Goal: Ask a question: Seek information or help from site administrators or community

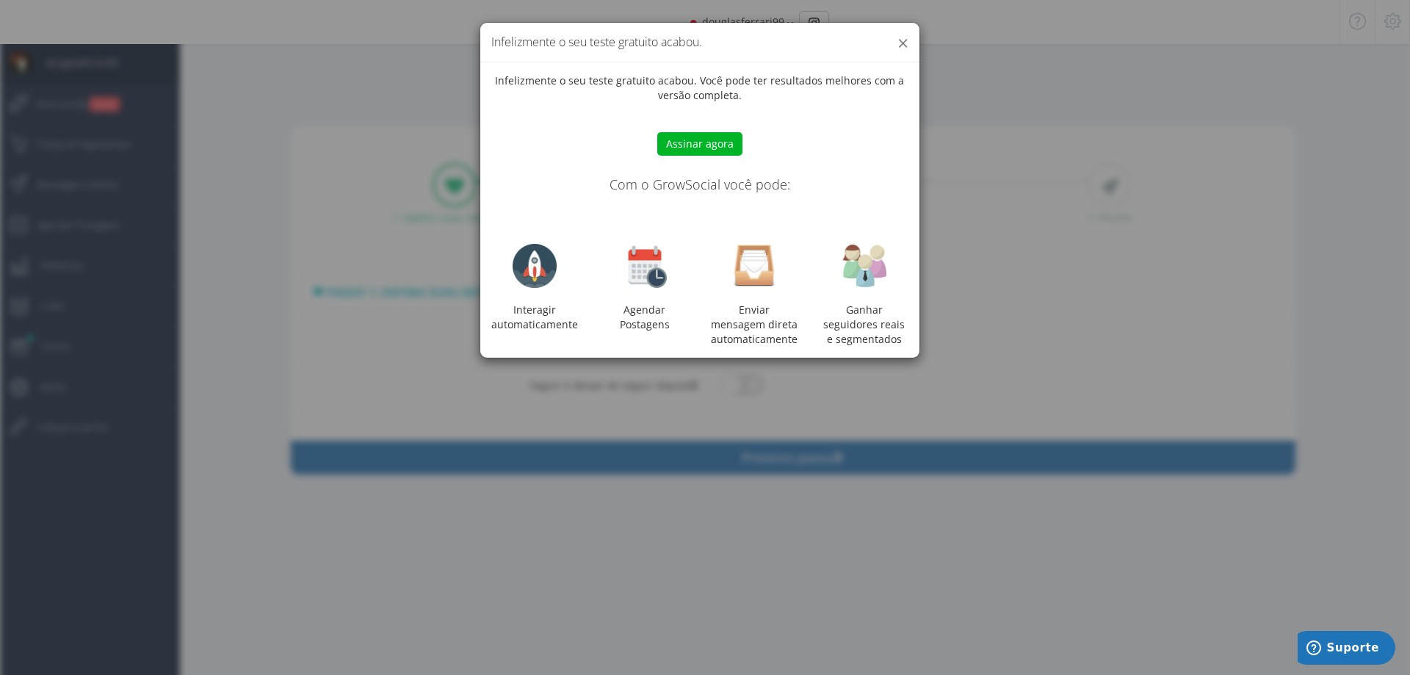
click at [902, 40] on button "×" at bounding box center [902, 43] width 11 height 20
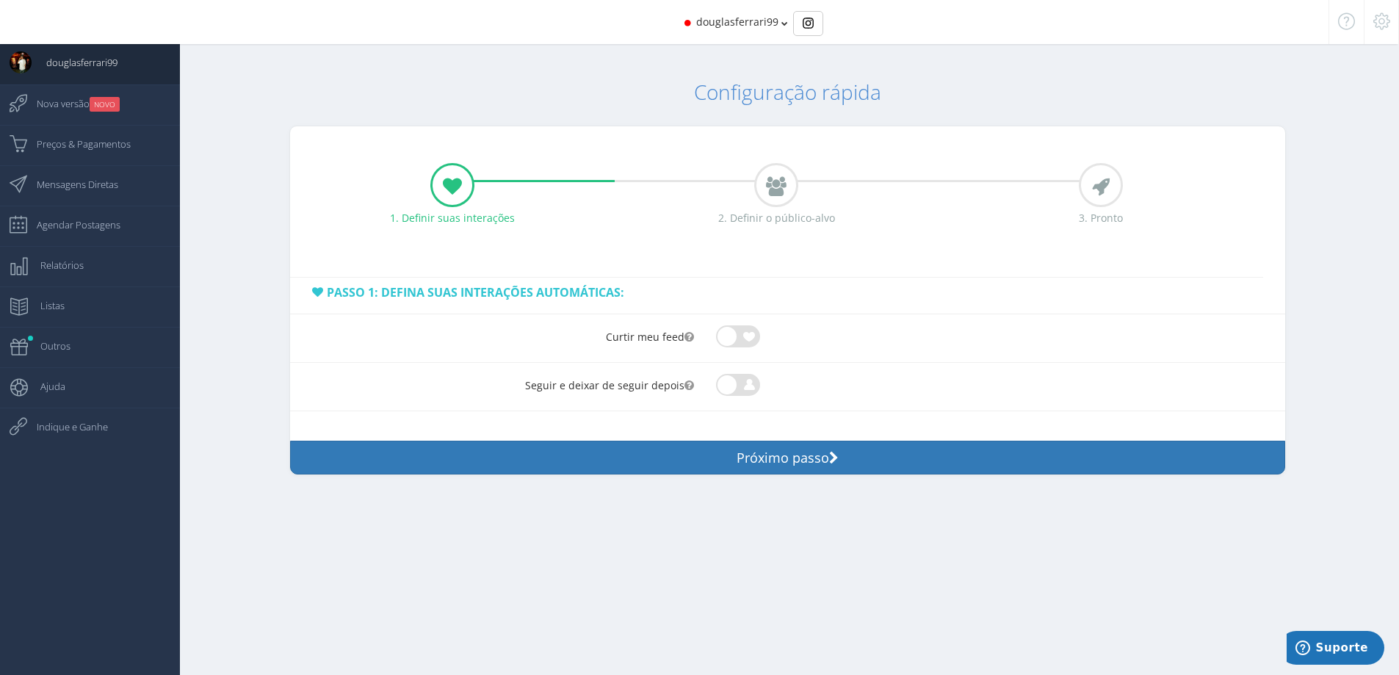
click at [734, 382] on span at bounding box center [738, 384] width 44 height 14
click at [716, 374] on input "checkbox" at bounding box center [716, 374] width 0 height 0
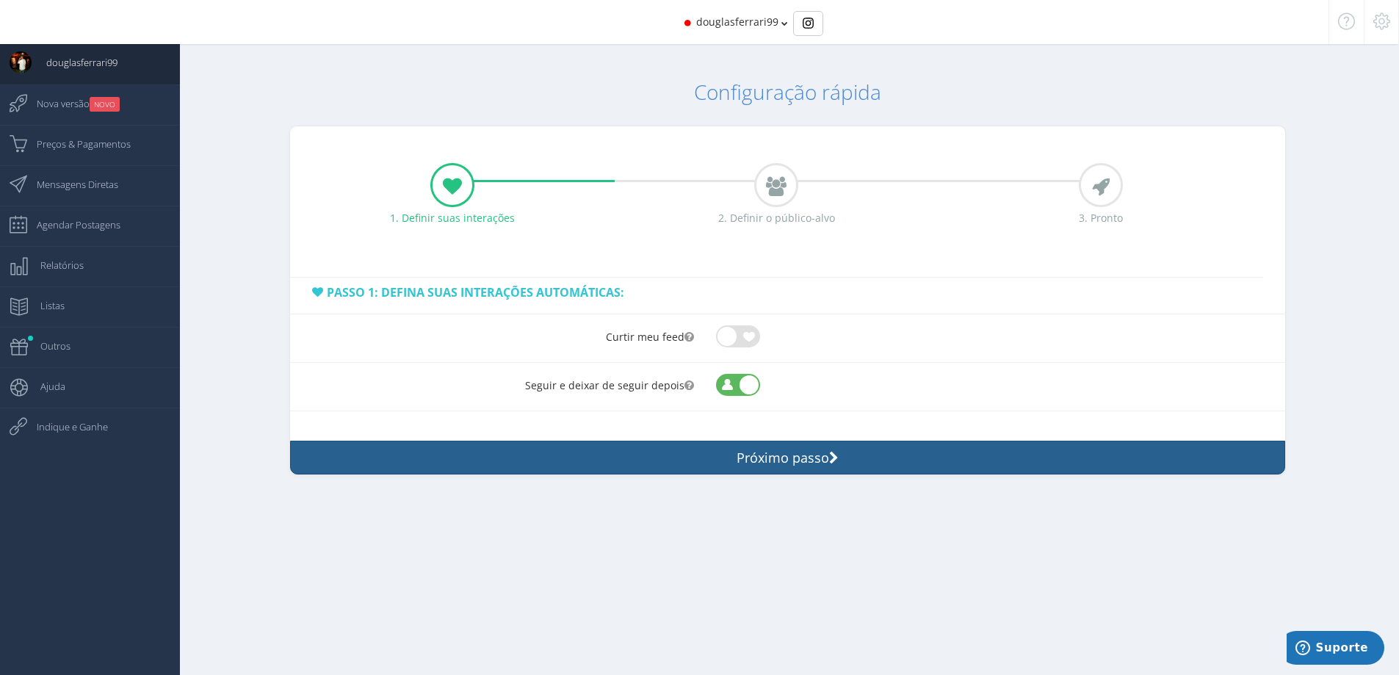
click at [783, 449] on button "Próximo passo" at bounding box center [787, 457] width 995 height 34
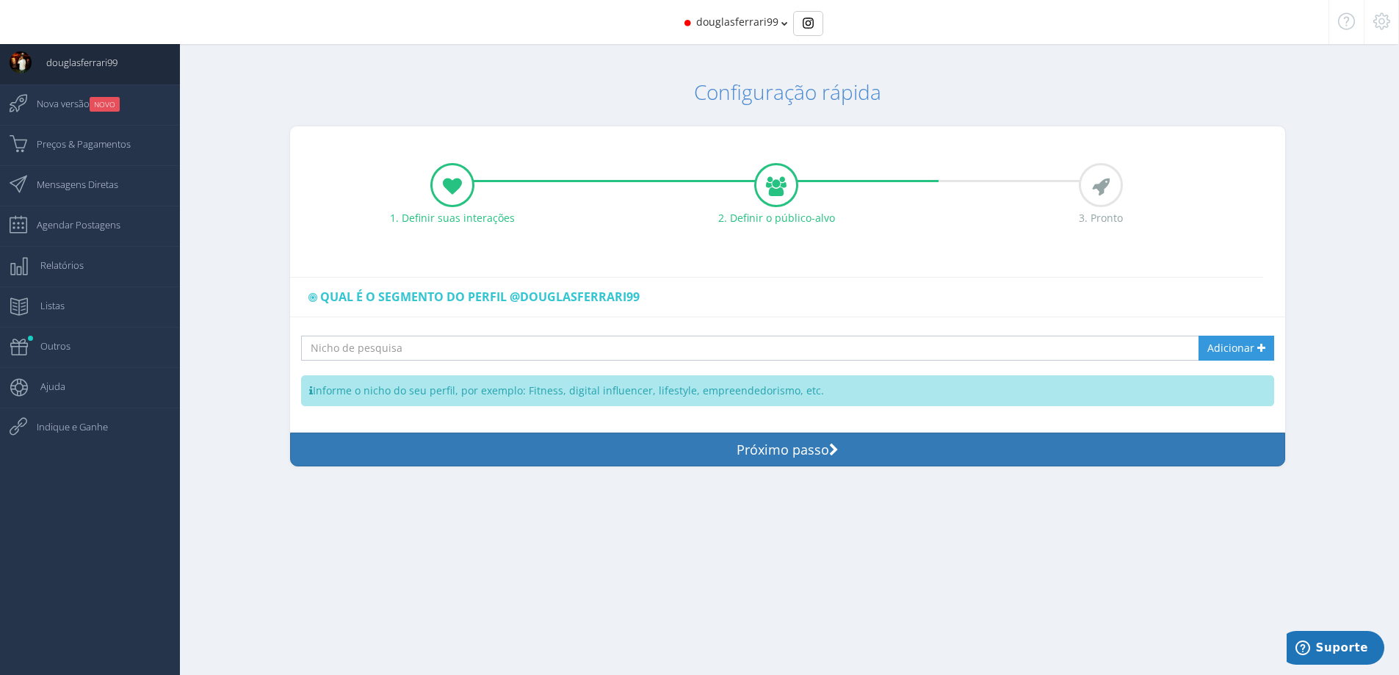
click at [456, 343] on input "text" at bounding box center [737, 348] width 873 height 25
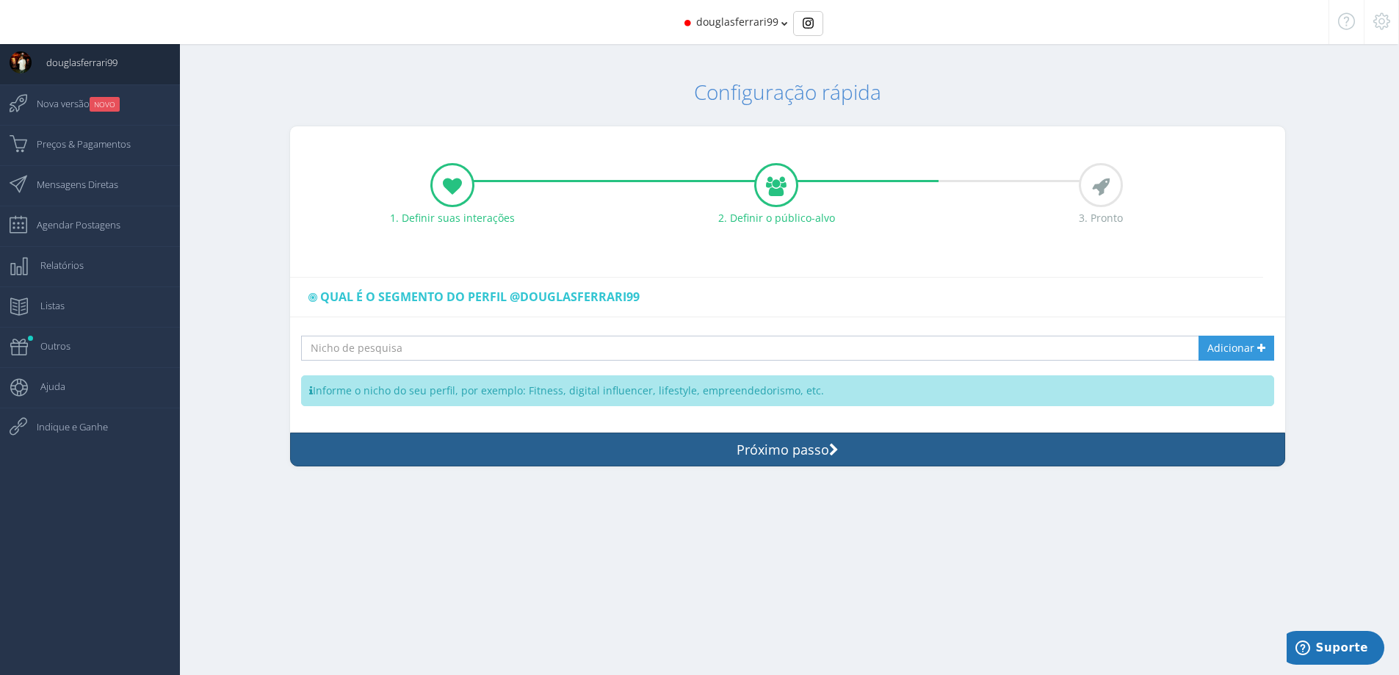
click at [674, 445] on button "Próximo passo" at bounding box center [787, 449] width 995 height 34
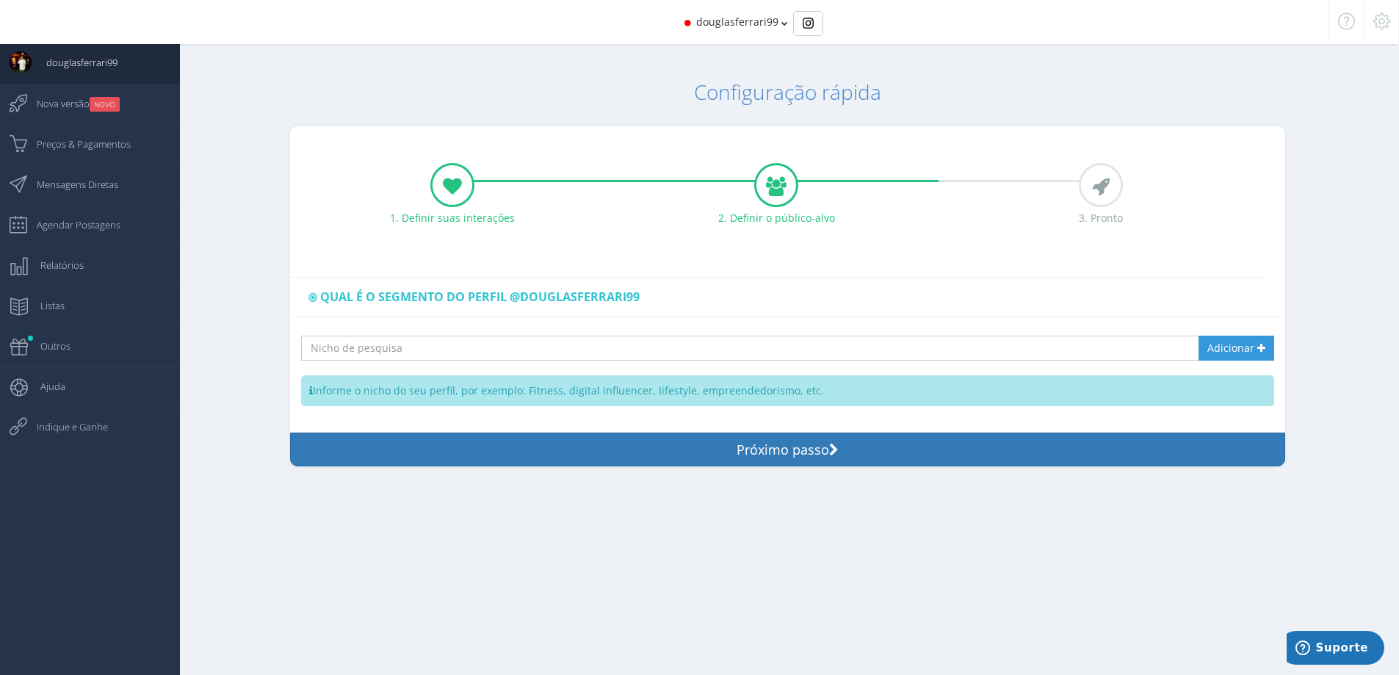
drag, startPoint x: 556, startPoint y: 333, endPoint x: 549, endPoint y: 352, distance: 20.2
click at [550, 351] on div "Adicionar Sugestões Verde mais forte significa mais novos seguidores. Não tem m…" at bounding box center [787, 374] width 995 height 115
click at [549, 352] on input "text" at bounding box center [737, 348] width 873 height 25
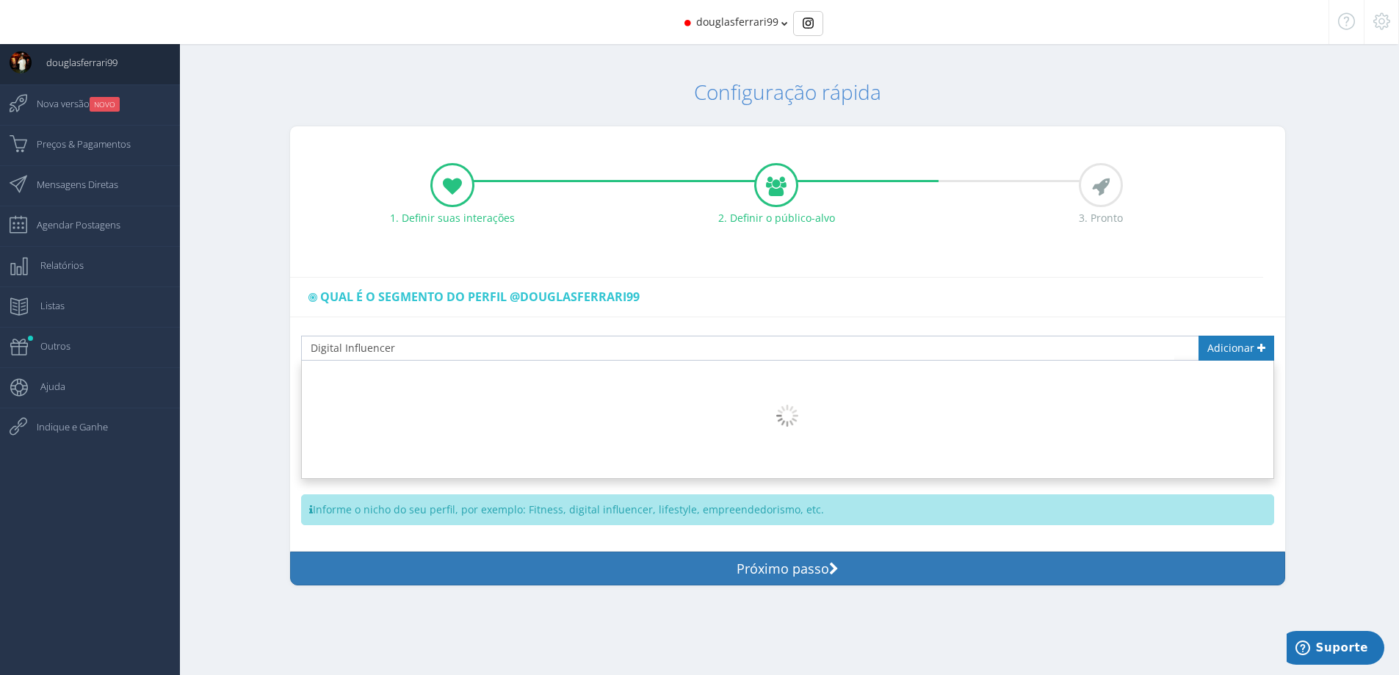
type input "Digital Influencer"
click at [1206, 344] on link "Adicionar" at bounding box center [1236, 348] width 76 height 25
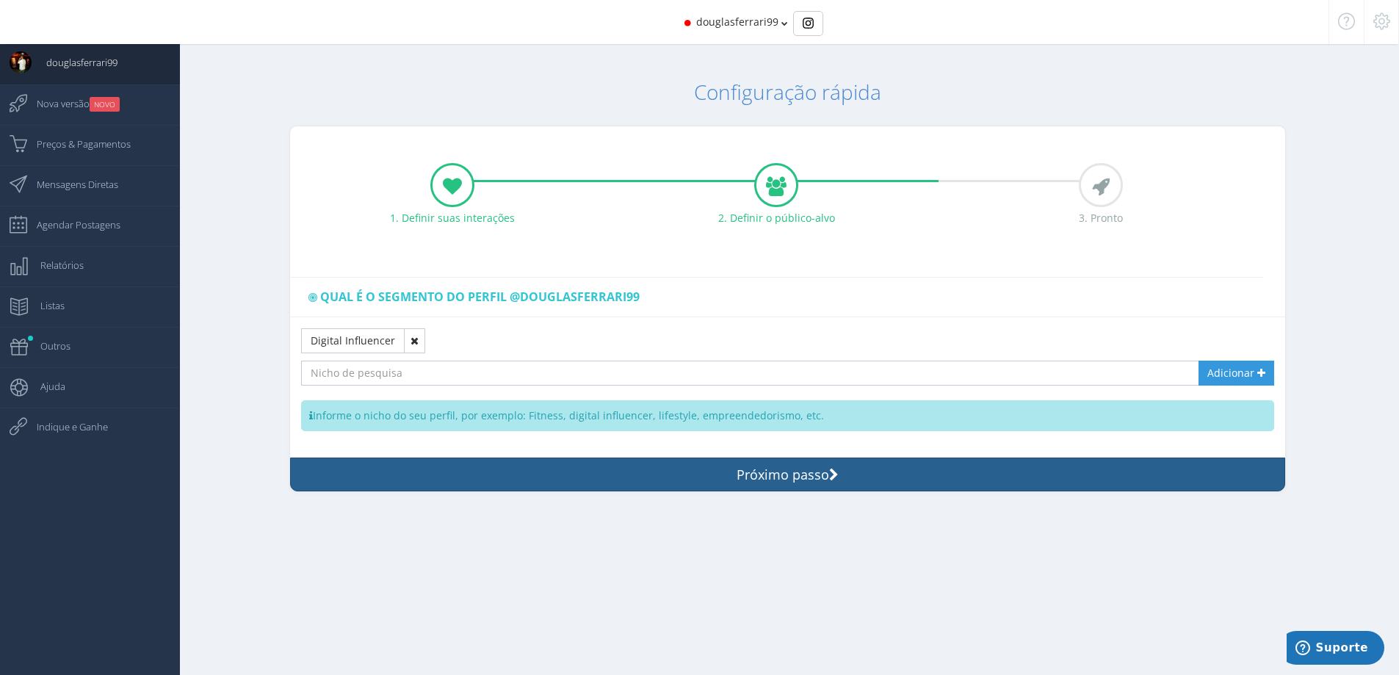
click at [618, 471] on button "Próximo passo" at bounding box center [787, 474] width 995 height 34
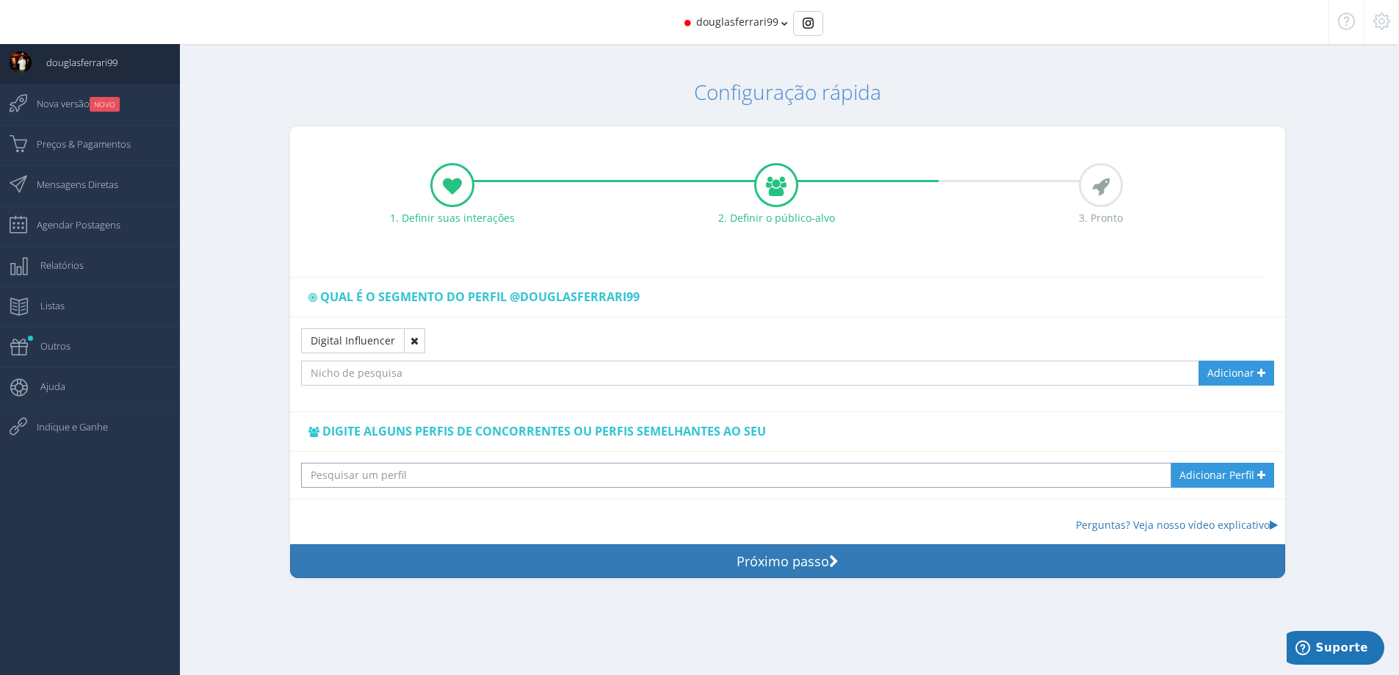
click at [595, 471] on input "text" at bounding box center [736, 475] width 870 height 25
click at [1211, 522] on link "Perguntas? Veja nosso vídeo explicativo" at bounding box center [1177, 525] width 202 height 14
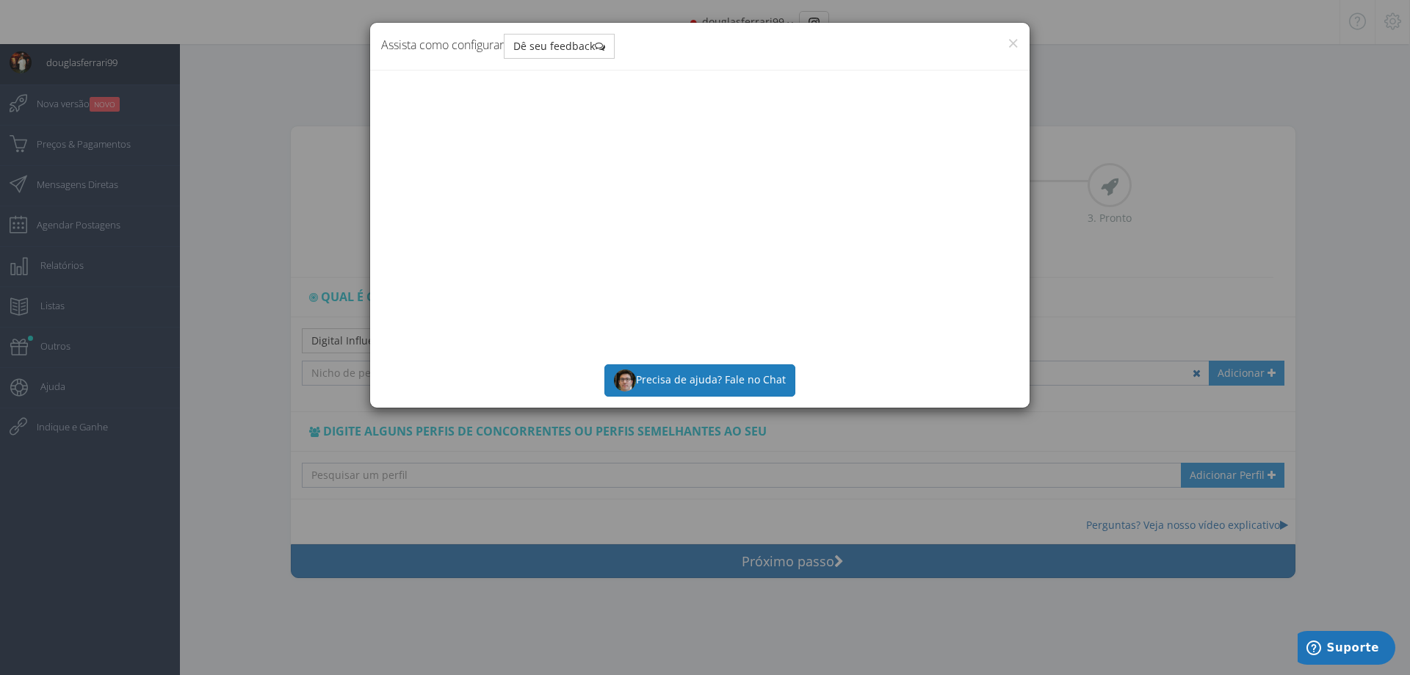
click at [703, 385] on button "Precisa de ajuda? Fale no Chat" at bounding box center [699, 380] width 191 height 32
click at [697, 378] on button "Precisa de ajuda? Fale no Chat" at bounding box center [699, 380] width 191 height 32
click at [361, 475] on div "× Assista como configurar Dê seu feedback Precisa de ajuda? Fale no Chat" at bounding box center [705, 337] width 1410 height 675
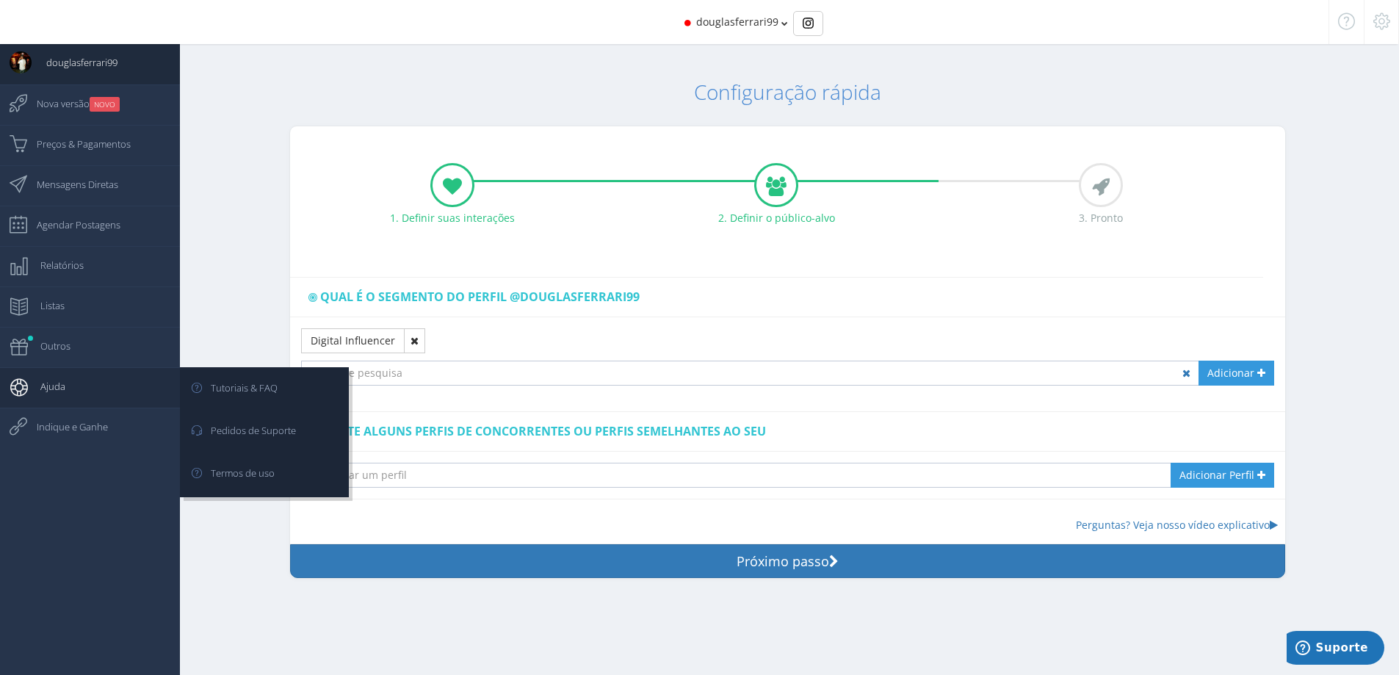
click at [30, 400] on span "Ajuda" at bounding box center [46, 386] width 40 height 37
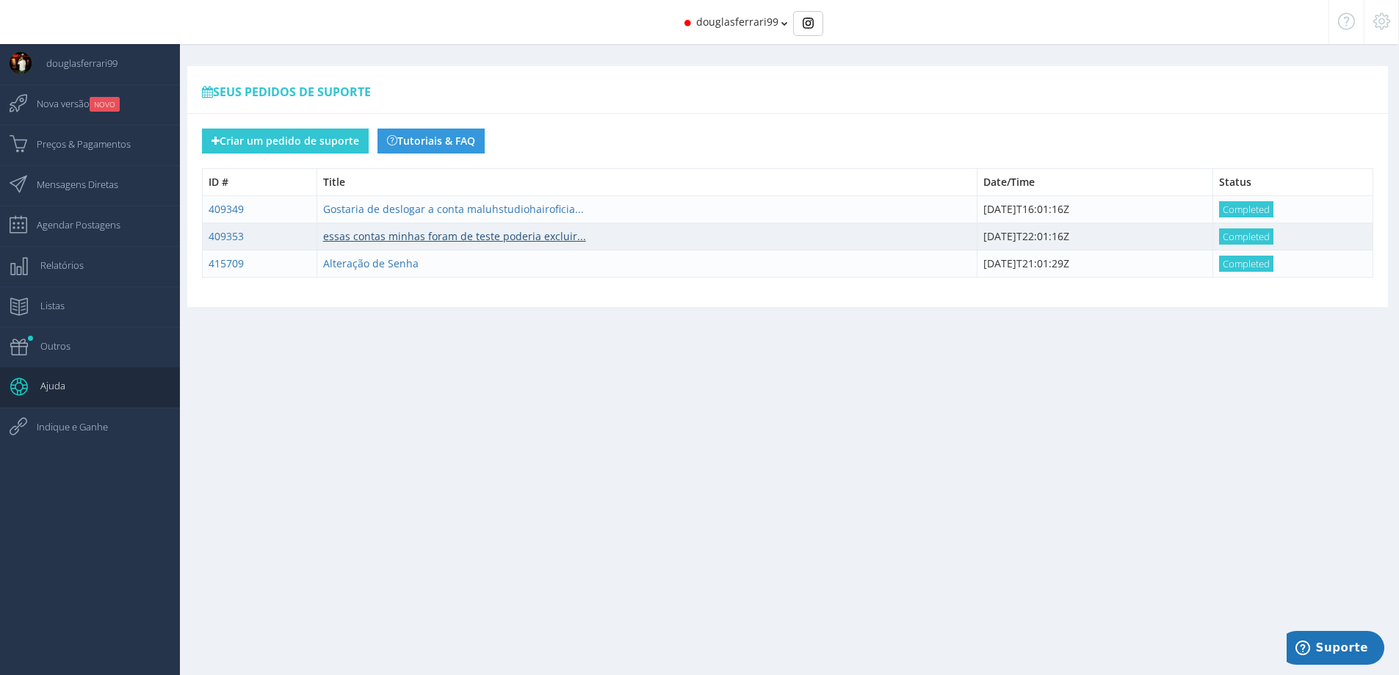
click at [518, 236] on link "essas contas minhas foram de teste poderia excluir..." at bounding box center [454, 236] width 263 height 14
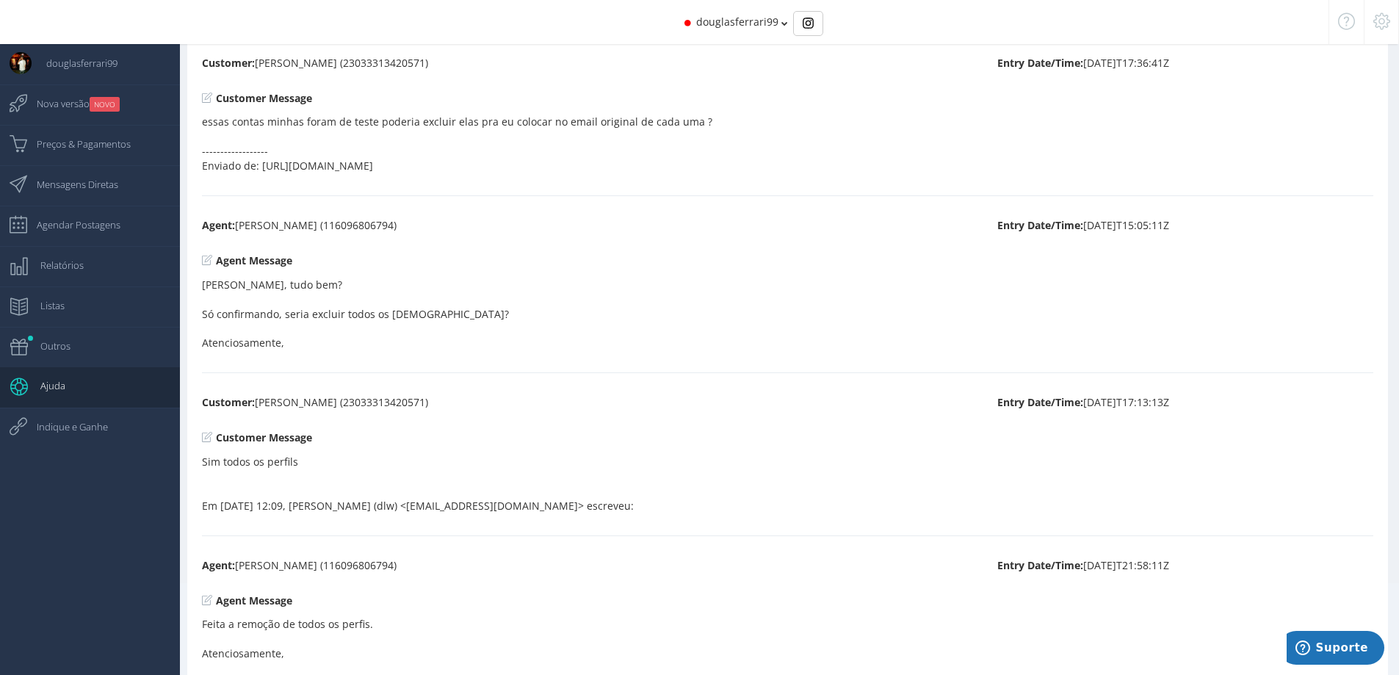
scroll to position [103, 0]
click at [94, 427] on span "Indique e Ganhe" at bounding box center [65, 426] width 86 height 37
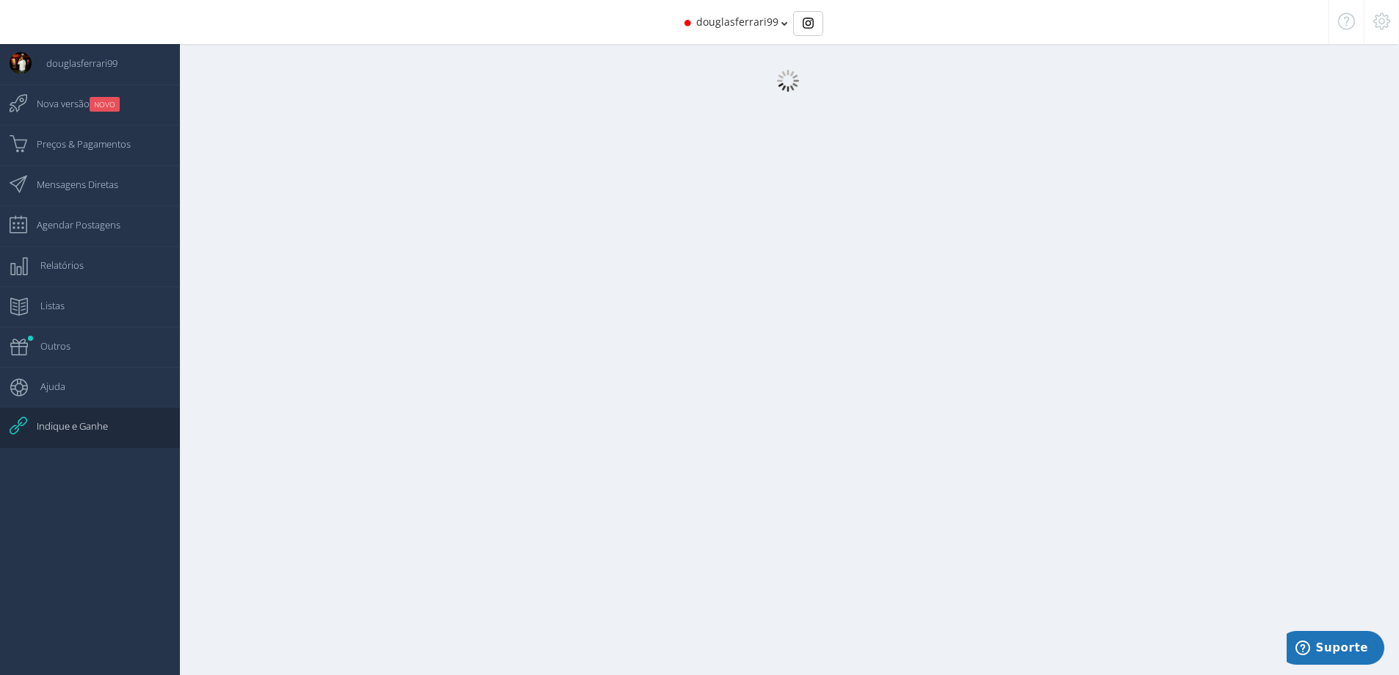
scroll to position [103, 0]
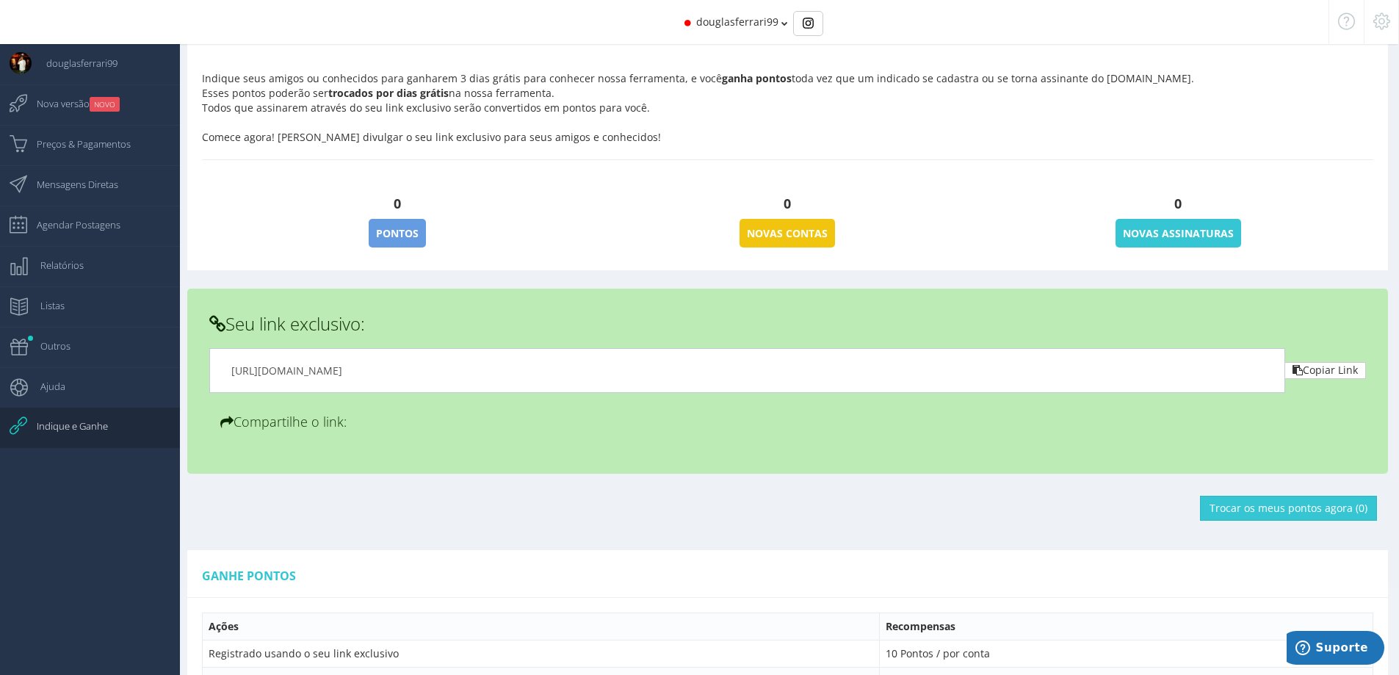
click at [792, 252] on div "Dê seu feedback Traga seus amigos e ganhe dias grátis 🚀 Indique seus amigos ou …" at bounding box center [787, 116] width 1200 height 307
click at [1335, 644] on span "Suporte" at bounding box center [1342, 647] width 52 height 13
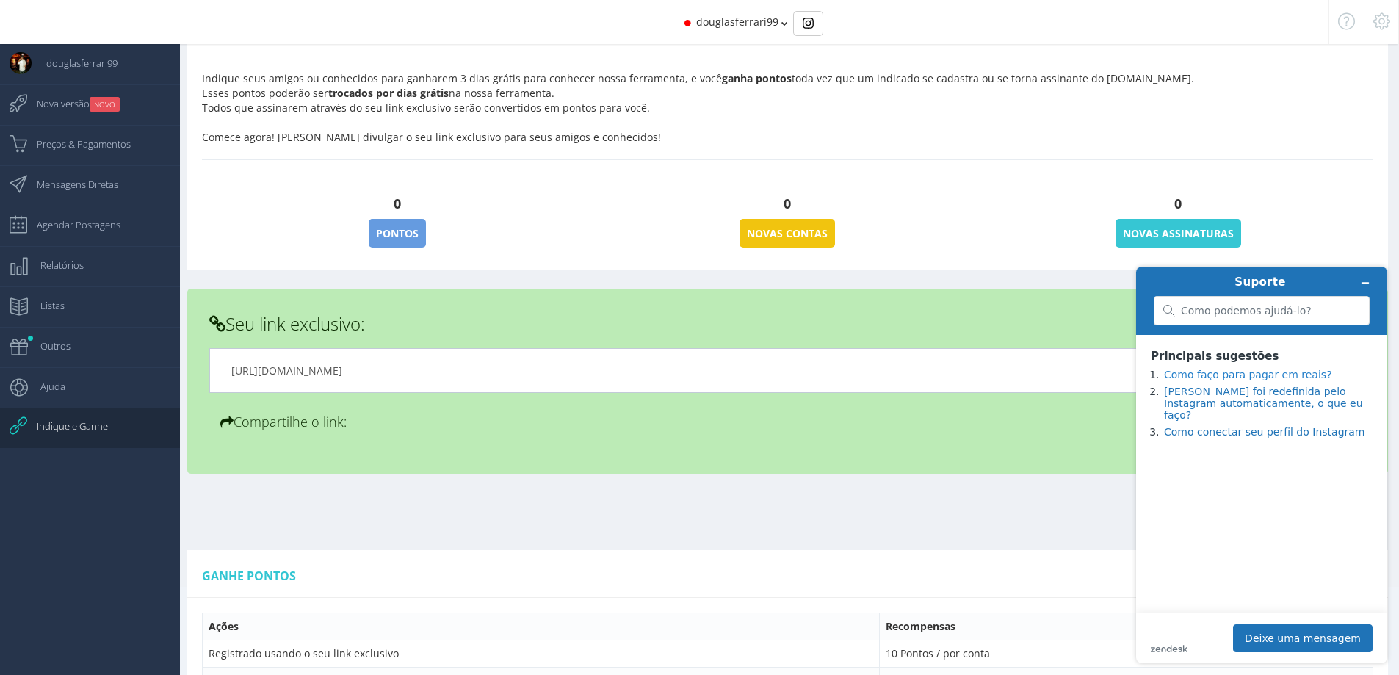
click at [1246, 374] on link "Como faço para pagar em reais?" at bounding box center [1248, 375] width 168 height 12
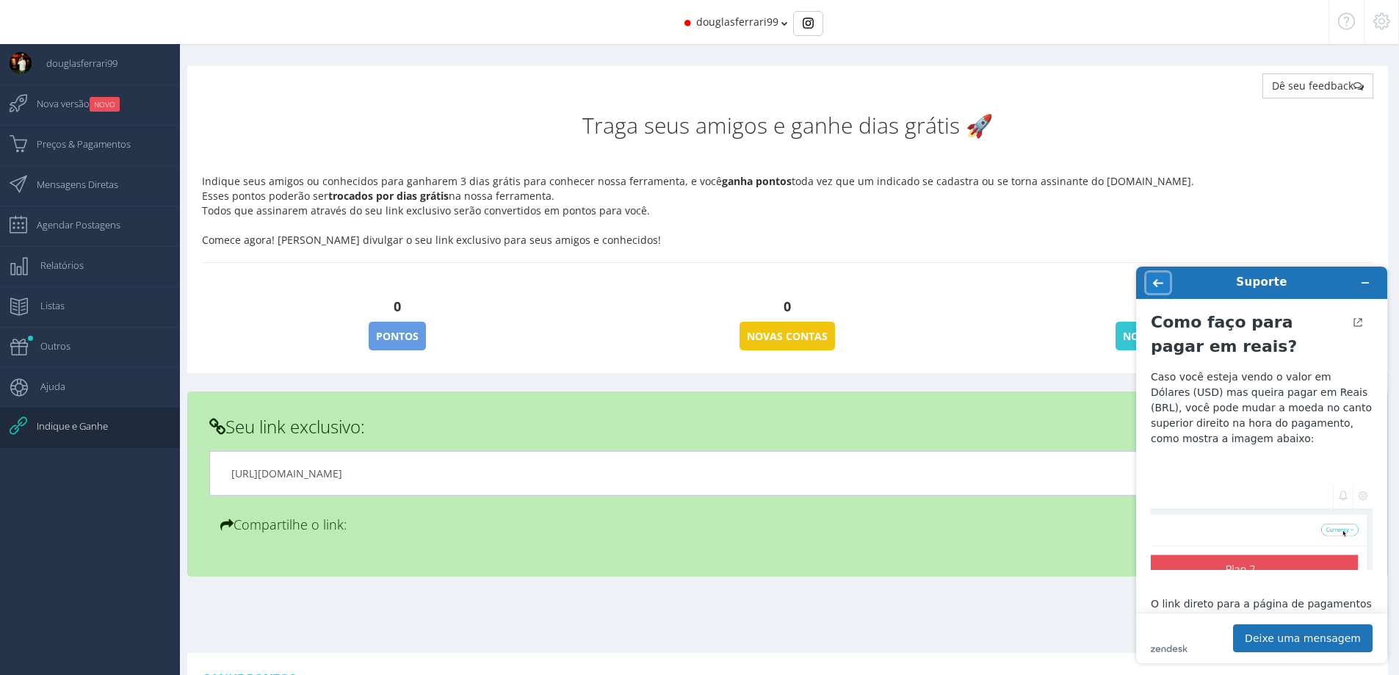
click at [1153, 283] on icon "Voltar" at bounding box center [1158, 283] width 10 height 10
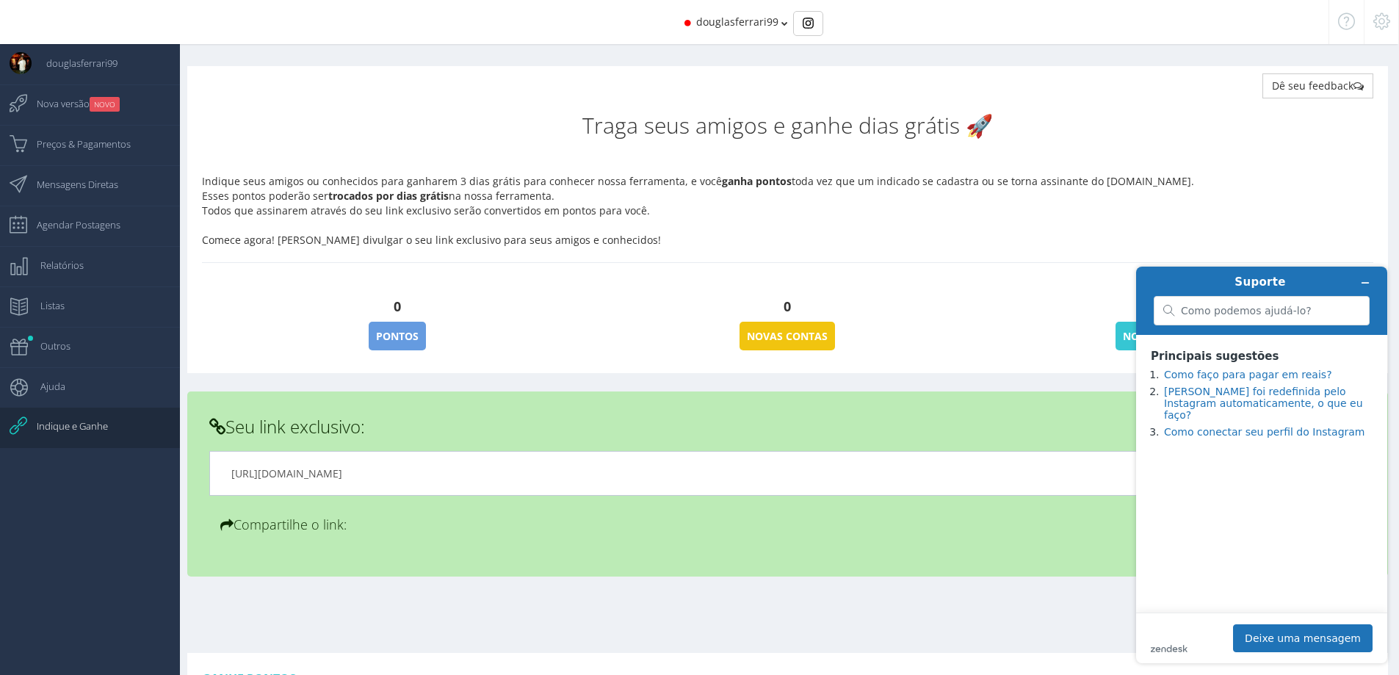
click at [1173, 653] on footer "zendesk .cls-1{fill:#03363d;} Deixe uma mensagem" at bounding box center [1261, 637] width 251 height 51
click at [1175, 637] on div "zendesk .cls-1{fill:#03363d;} Deixe uma mensagem" at bounding box center [1261, 638] width 222 height 28
click at [1175, 625] on div "zendesk .cls-1{fill:#03363d;} Deixe uma mensagem" at bounding box center [1261, 638] width 222 height 28
click at [1180, 648] on icon "zendesk .cls-1{fill:#03363d;}" at bounding box center [1168, 648] width 37 height 7
click at [1291, 631] on button "Deixe uma mensagem" at bounding box center [1302, 638] width 139 height 28
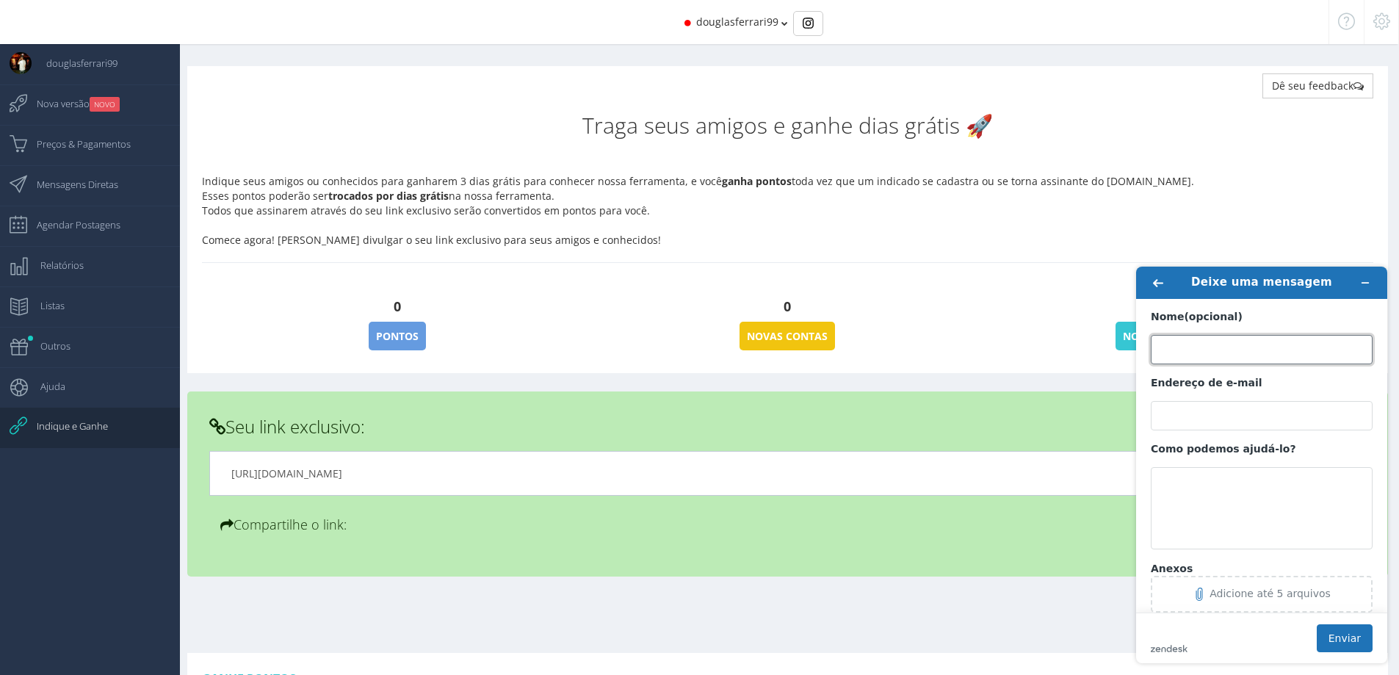
click at [1206, 346] on input "Nome (opcional)" at bounding box center [1261, 349] width 222 height 29
type input "[PERSON_NAME]"
click at [1229, 405] on input "Endereço de e-mail" at bounding box center [1261, 415] width 222 height 29
type input "[EMAIL_ADDRESS][DOMAIN_NAME]"
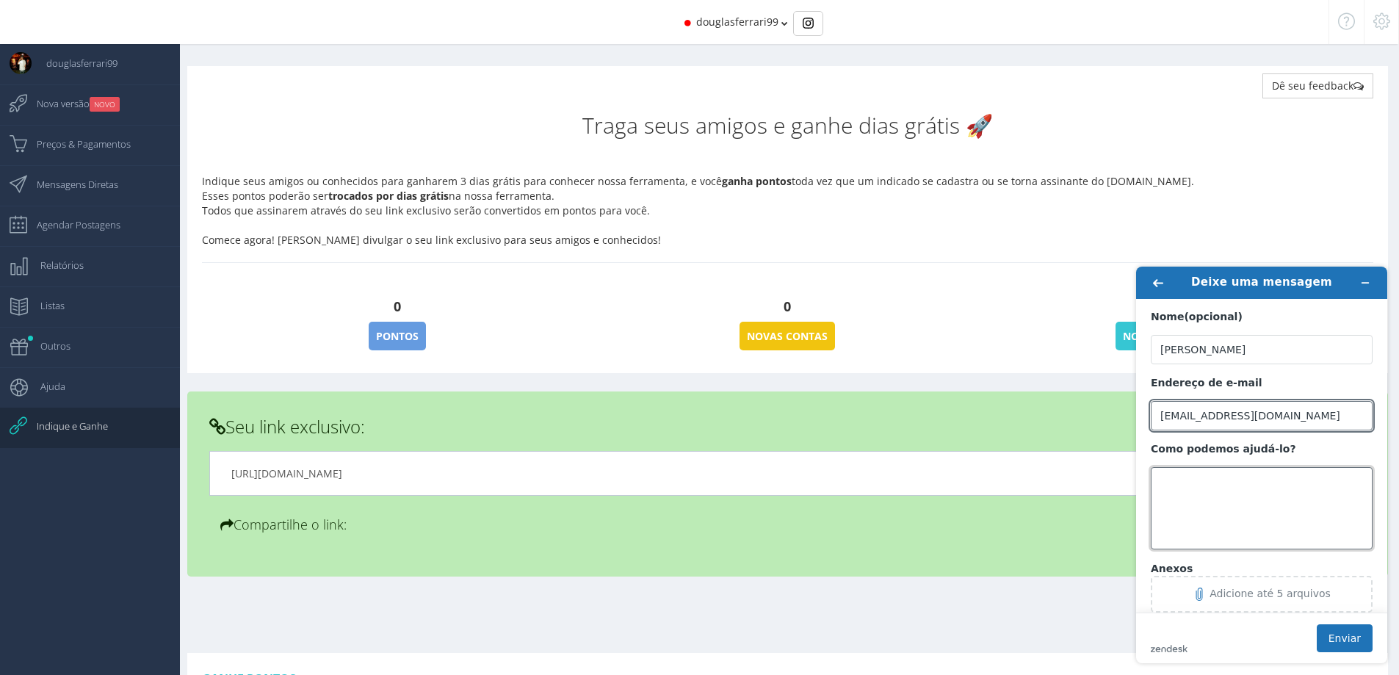
click at [1239, 472] on textarea "Como podemos ajudá-lo?" at bounding box center [1261, 508] width 222 height 82
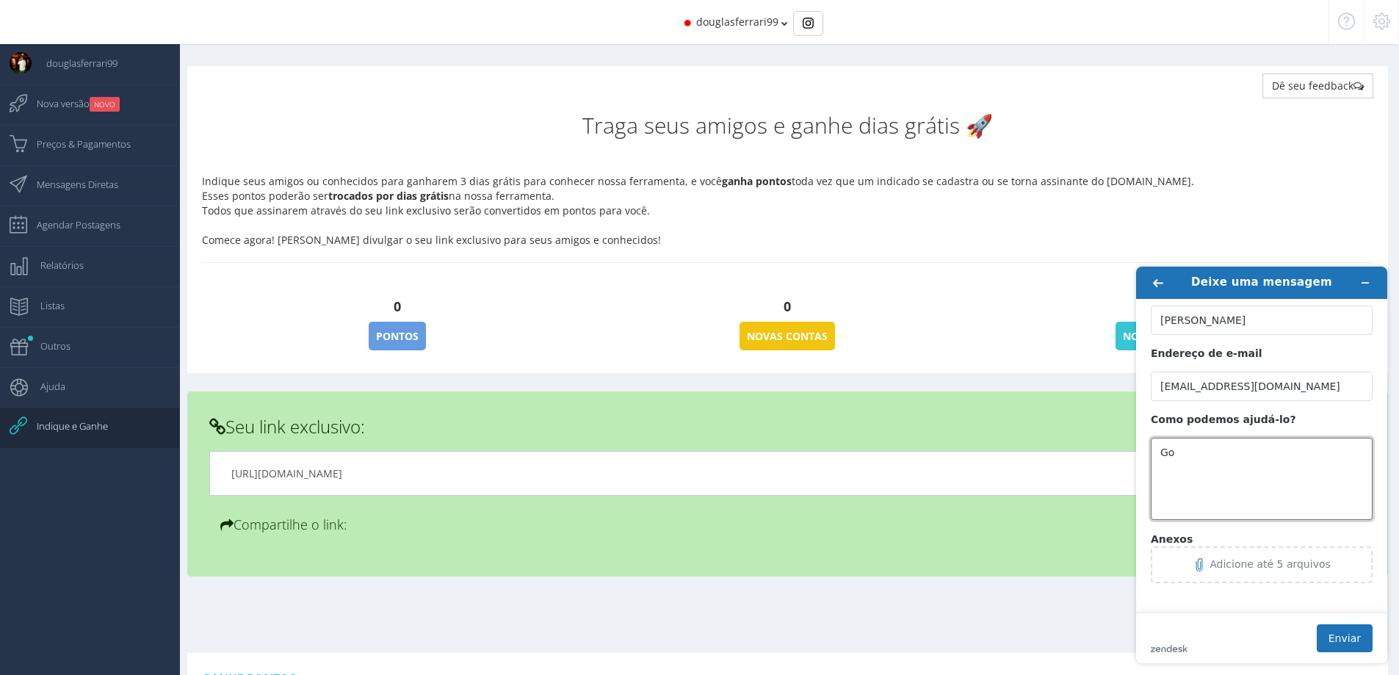
type textarea "G"
type textarea "Gostaria de saber se ainda está funcionando a plataforma"
click at [1363, 653] on footer "zendesk .cls-1{fill:#03363d;} Enviar" at bounding box center [1261, 637] width 251 height 51
click at [1366, 636] on button "Enviar" at bounding box center [1344, 638] width 56 height 28
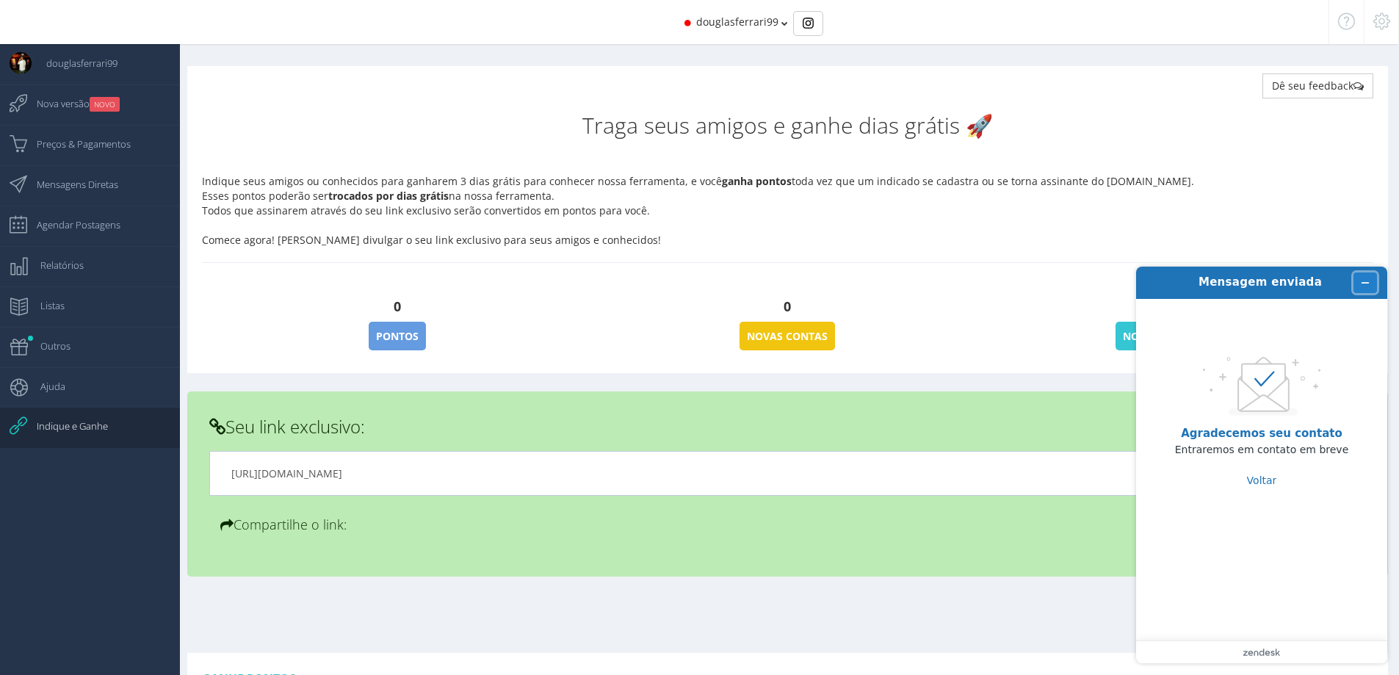
click at [1367, 280] on icon "Minimizar widget" at bounding box center [1365, 283] width 10 height 10
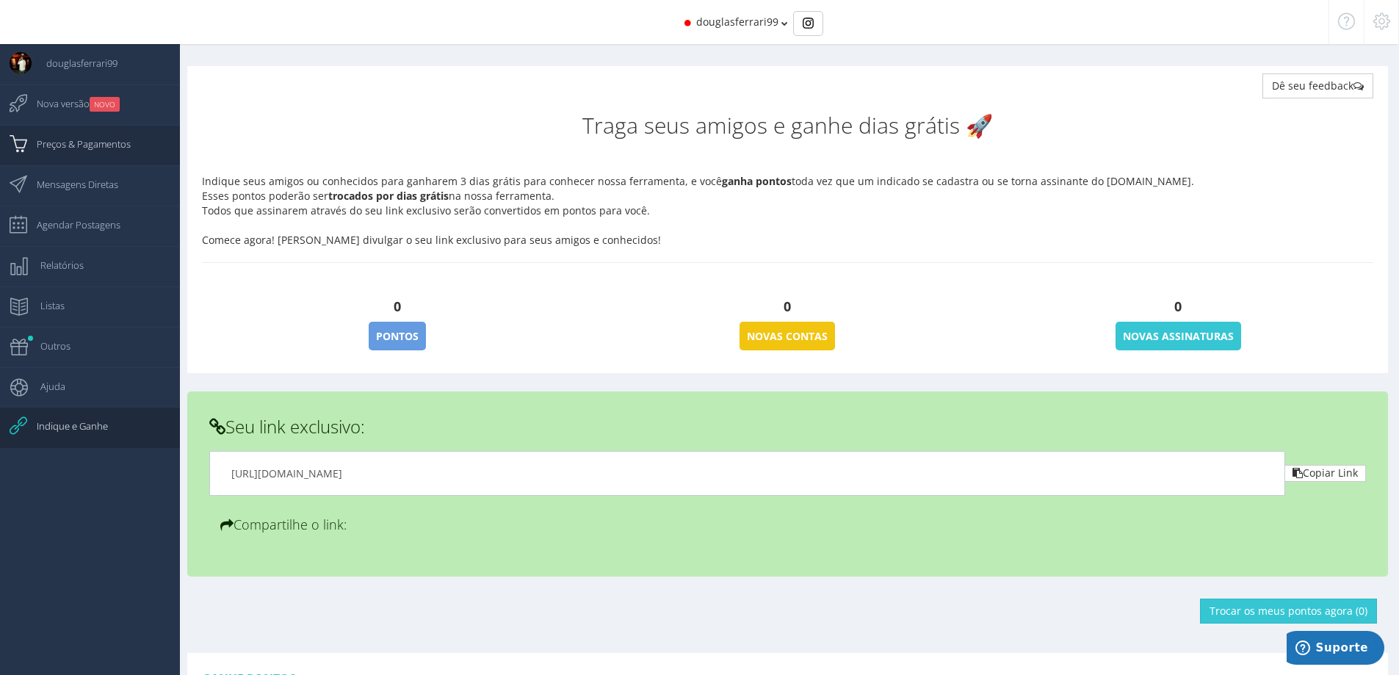
click at [110, 145] on span "Preços & Pagamentos" at bounding box center [76, 144] width 109 height 37
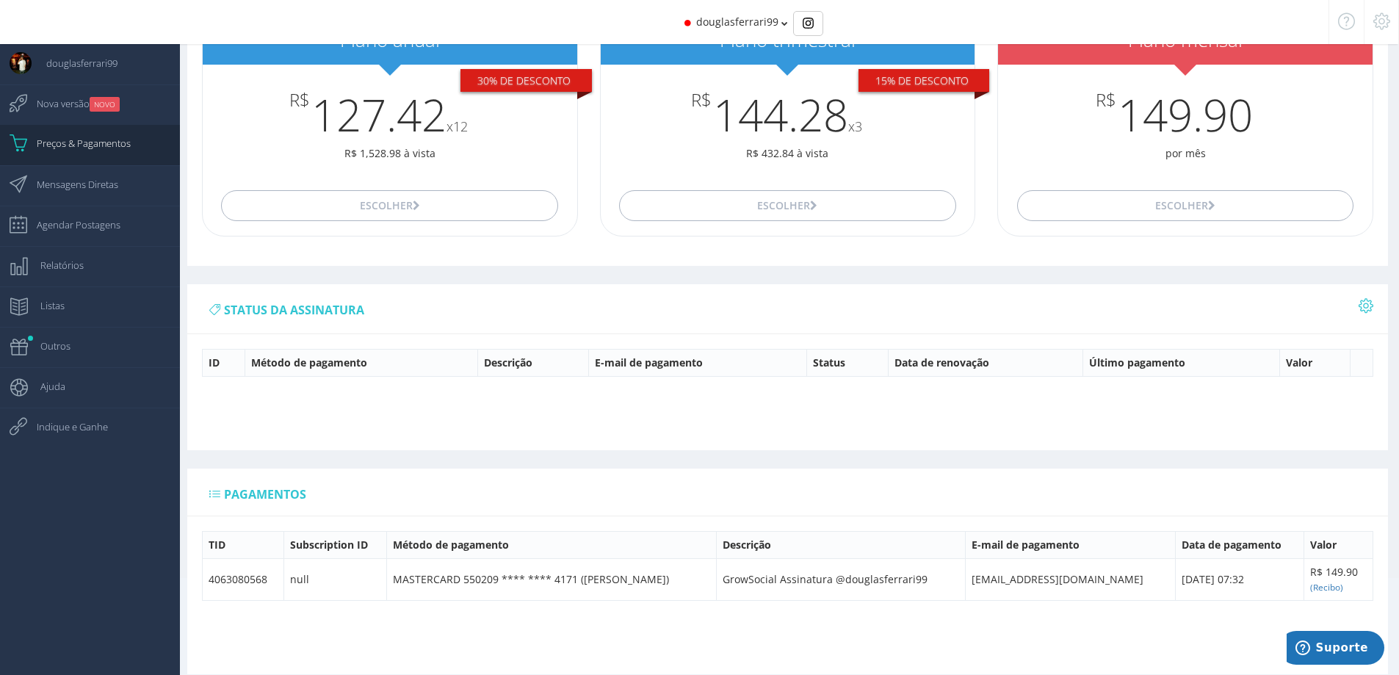
scroll to position [129, 0]
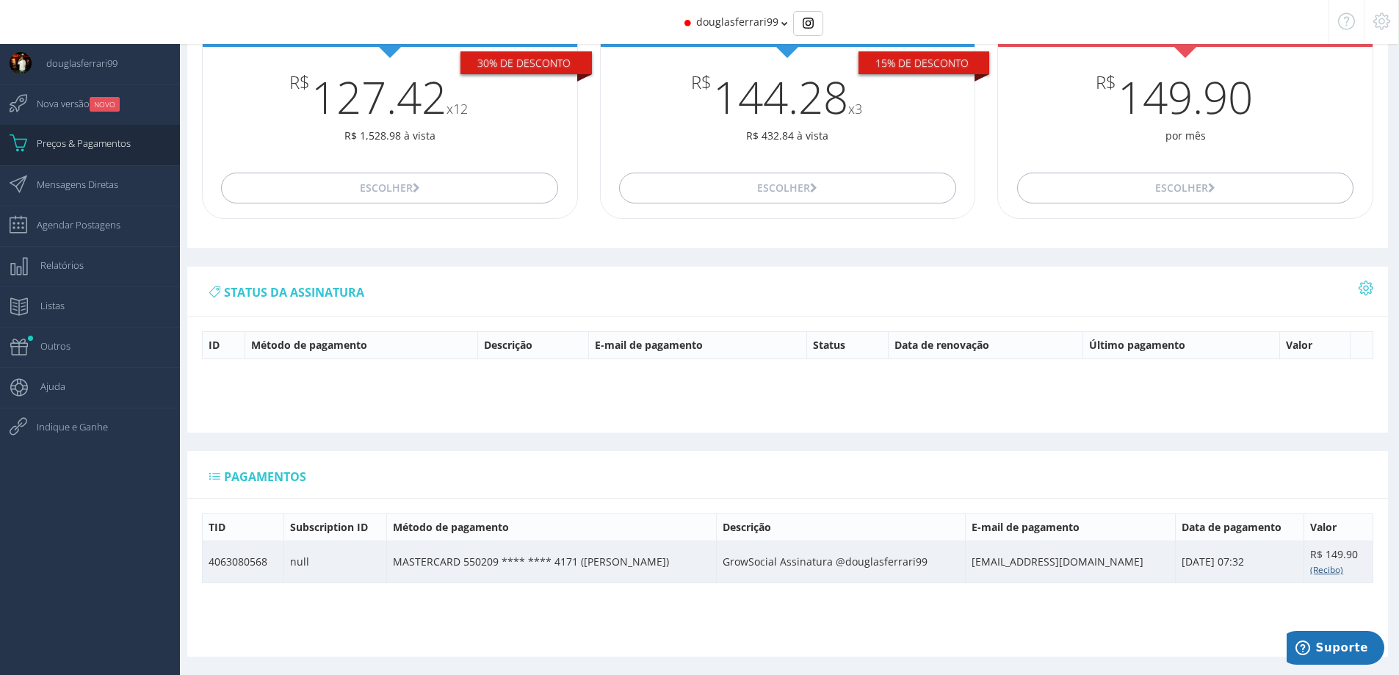
click at [1313, 570] on small "(Recibo)" at bounding box center [1326, 569] width 33 height 12
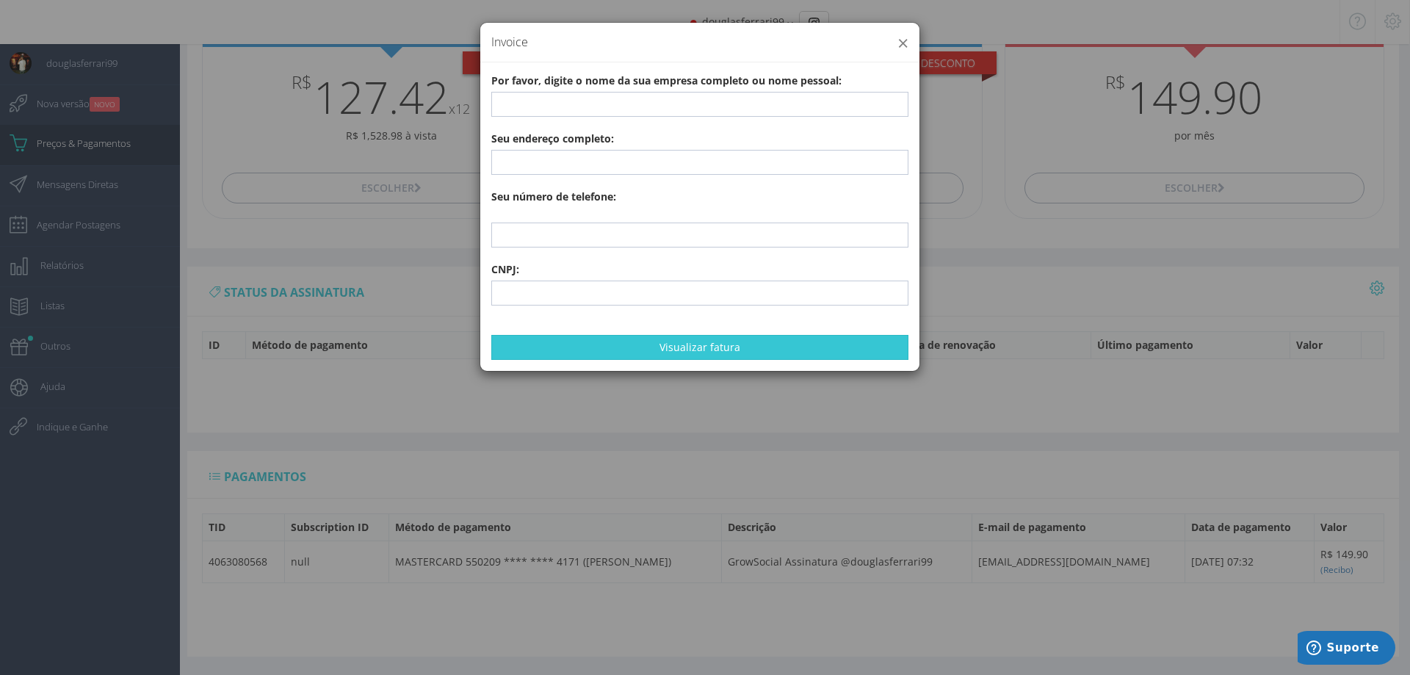
click at [899, 40] on button "×" at bounding box center [902, 43] width 11 height 20
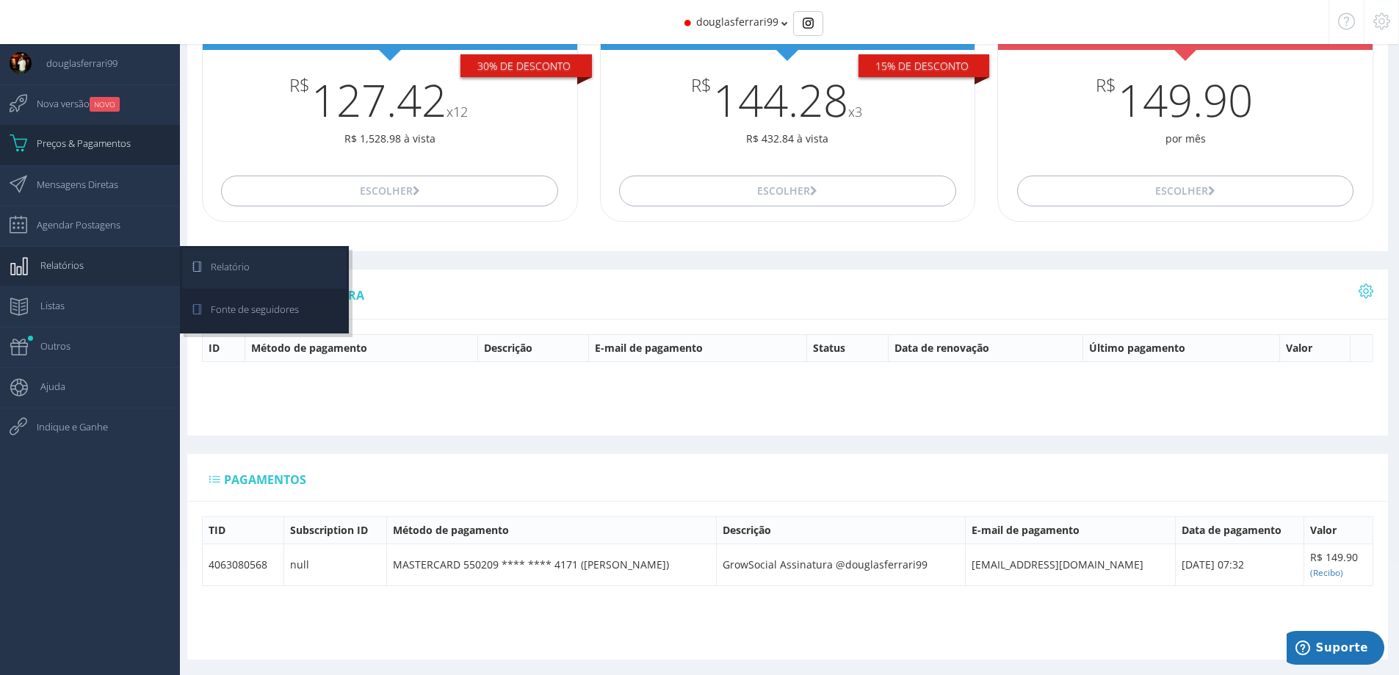
scroll to position [0, 0]
